Goal: Find specific page/section: Find specific page/section

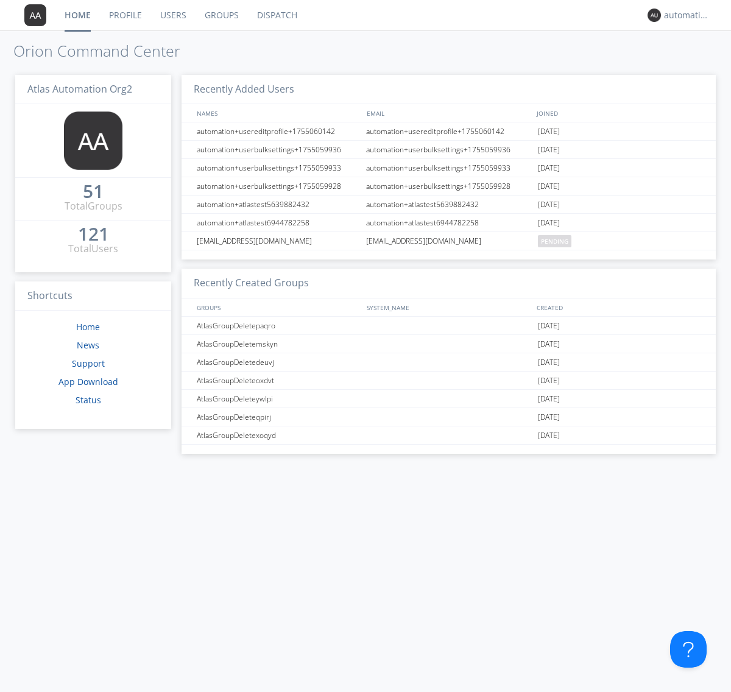
click at [276, 15] on link "Dispatch" at bounding box center [277, 15] width 58 height 30
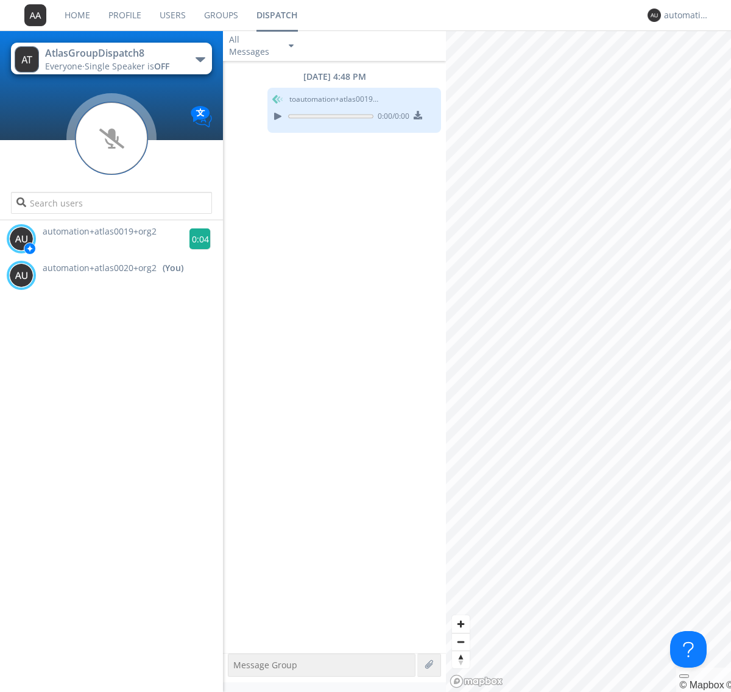
click at [195, 239] on g at bounding box center [200, 239] width 21 height 21
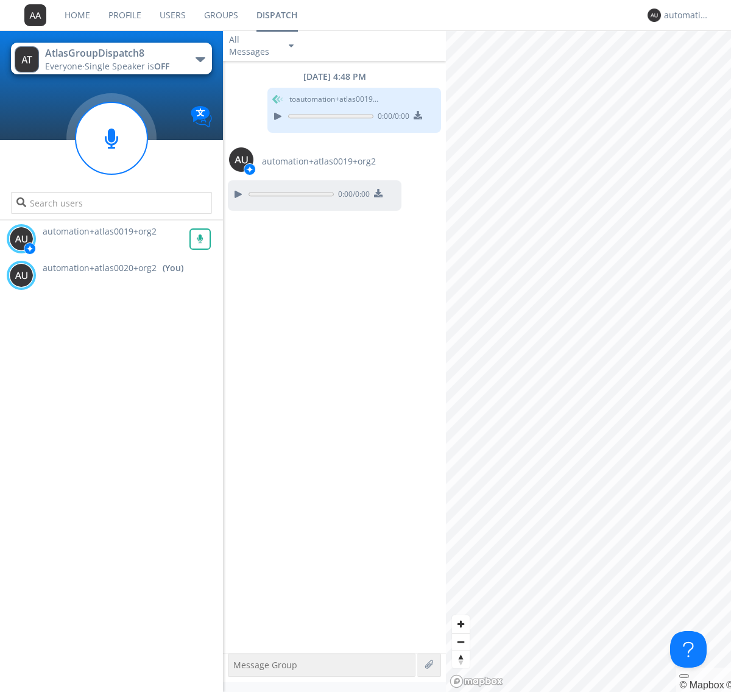
click at [263, 46] on div "All Messages" at bounding box center [253, 45] width 61 height 27
click at [263, 91] on div "Direct Only" at bounding box center [262, 91] width 79 height 21
click at [263, 46] on div "All Messages" at bounding box center [253, 45] width 61 height 27
click at [263, 112] on div "Group Only" at bounding box center [262, 112] width 79 height 21
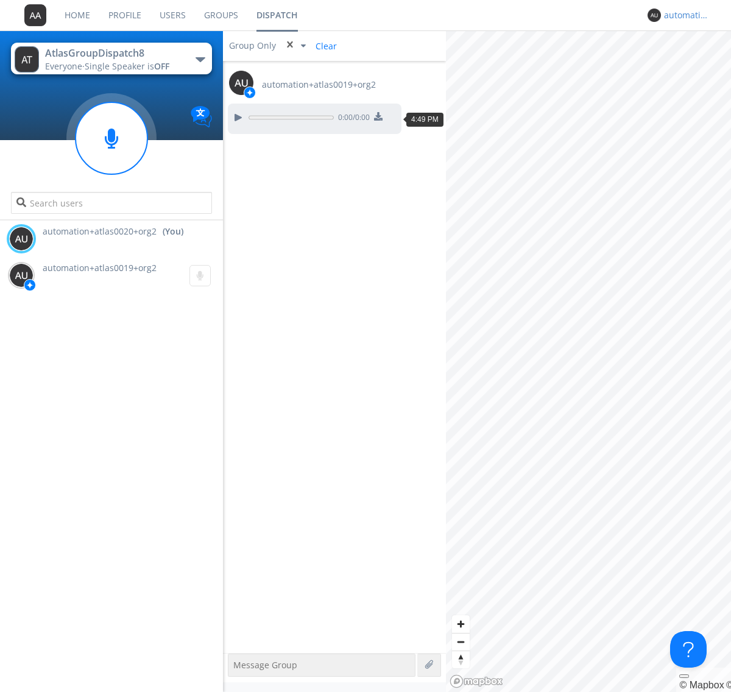
click at [684, 15] on div "automation+atlas0020+org2" at bounding box center [687, 15] width 46 height 12
